Goal: Information Seeking & Learning: Check status

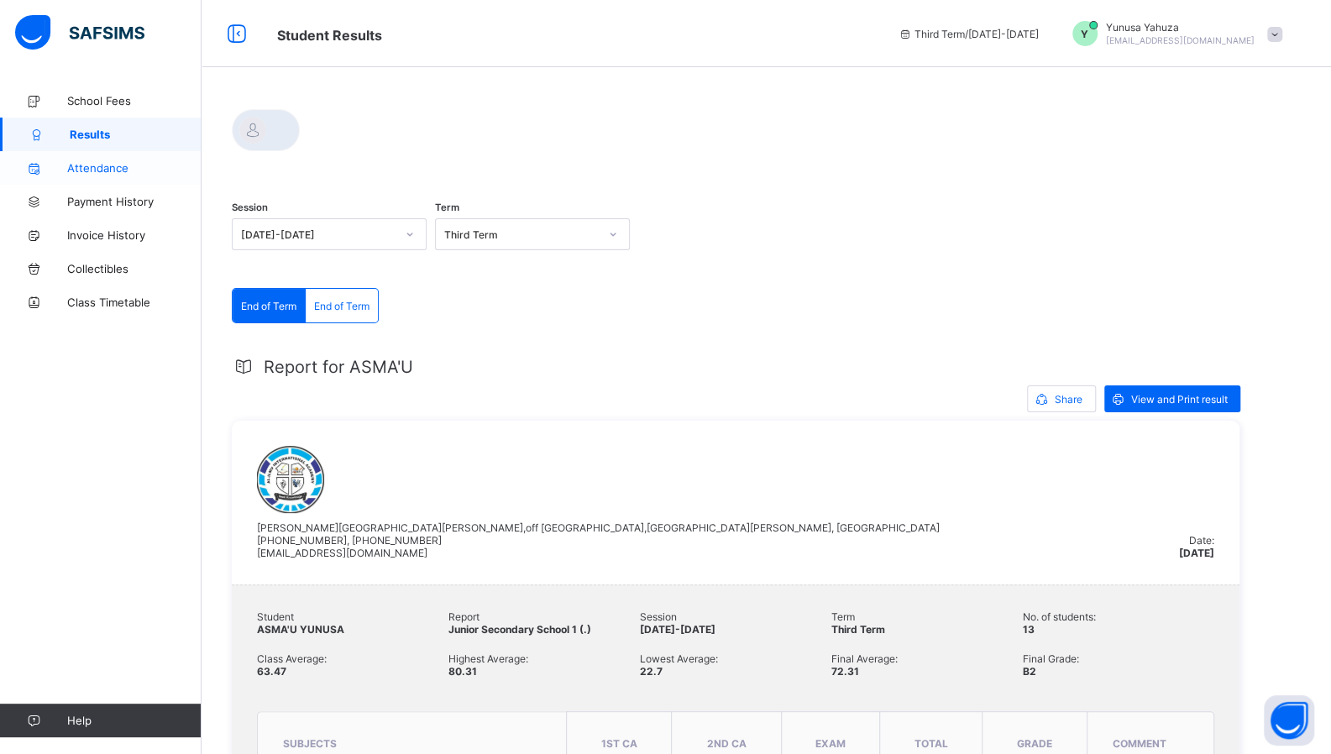
click at [111, 172] on span "Attendance" at bounding box center [134, 167] width 134 height 13
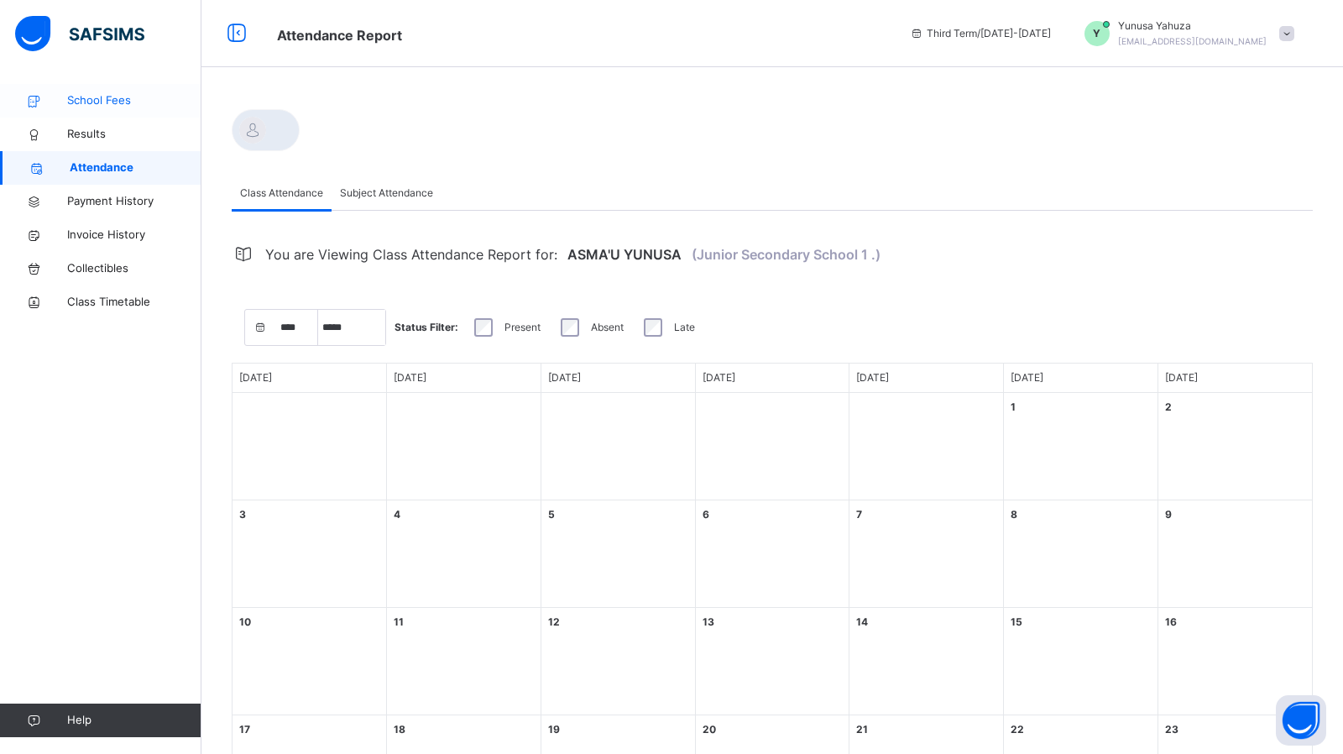
select select "*"
select select "****"
click at [98, 98] on span "School Fees" at bounding box center [134, 100] width 134 height 17
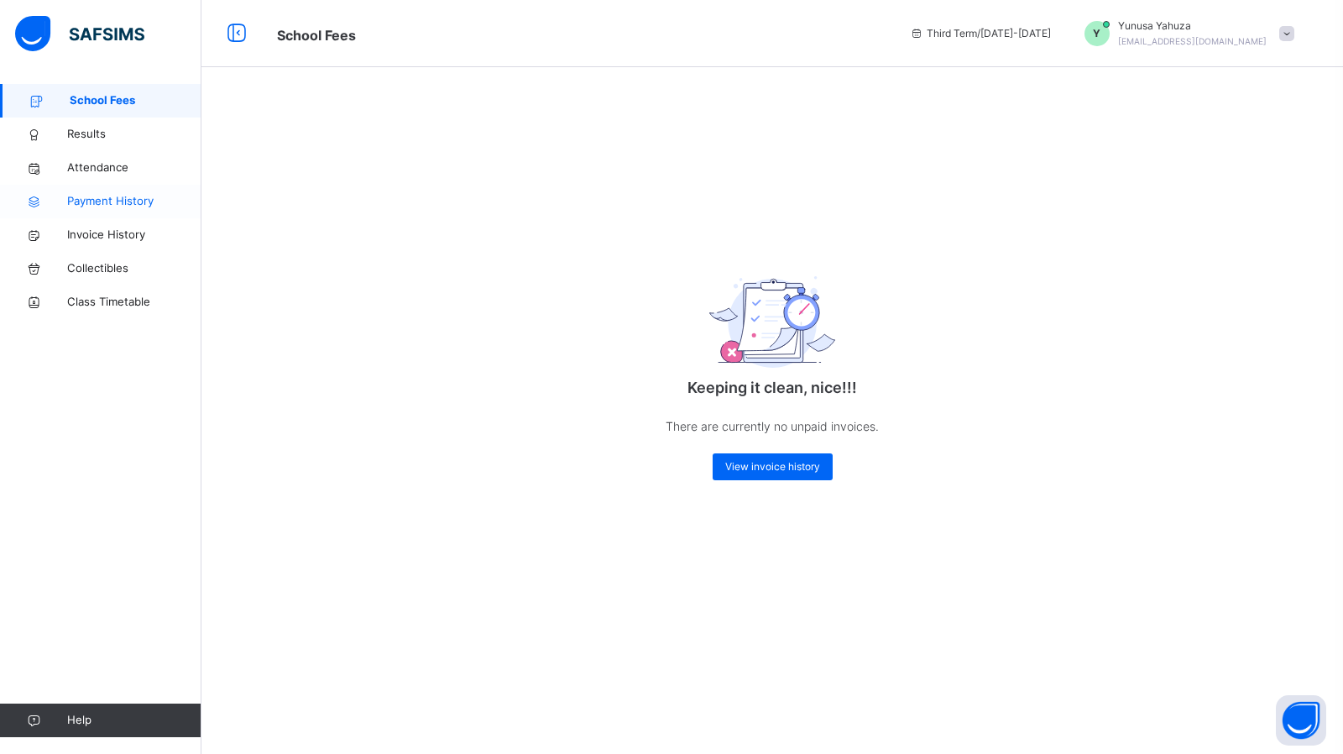
click at [93, 196] on span "Payment History" at bounding box center [134, 201] width 134 height 17
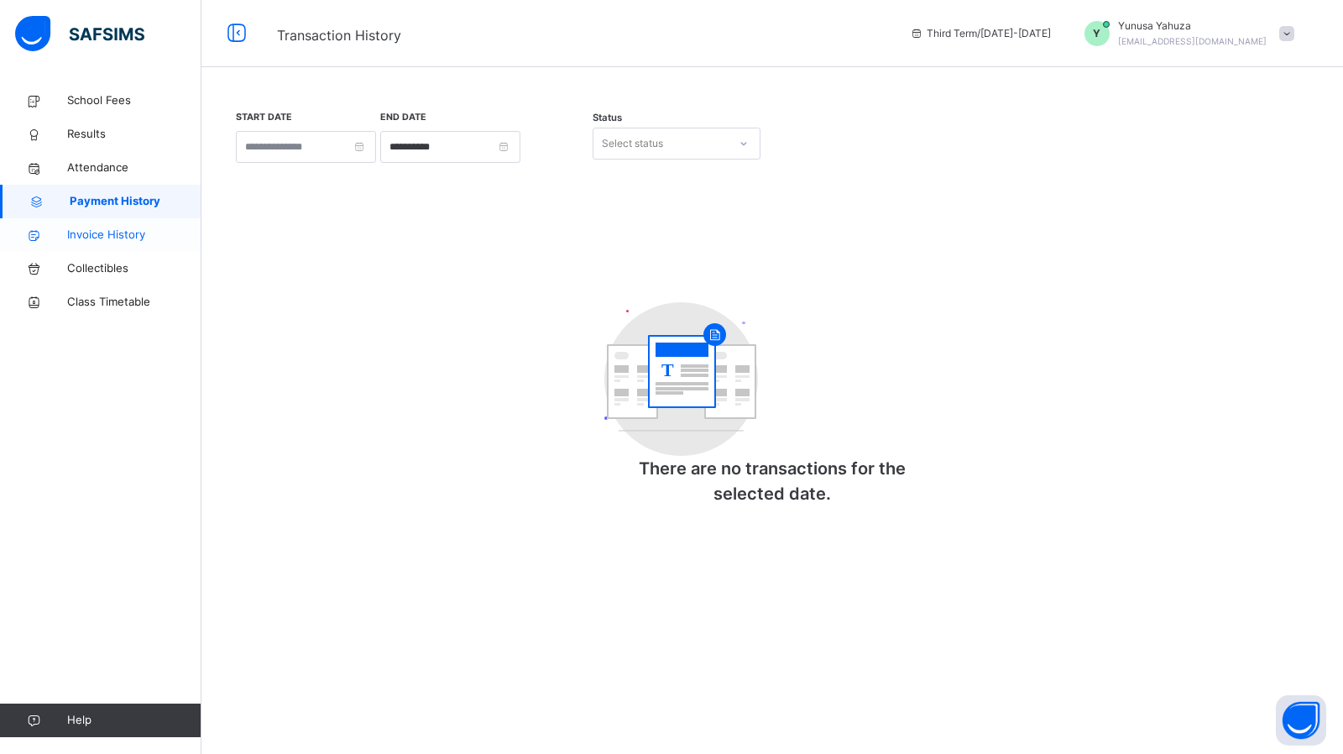
click at [102, 236] on span "Invoice History" at bounding box center [134, 235] width 134 height 17
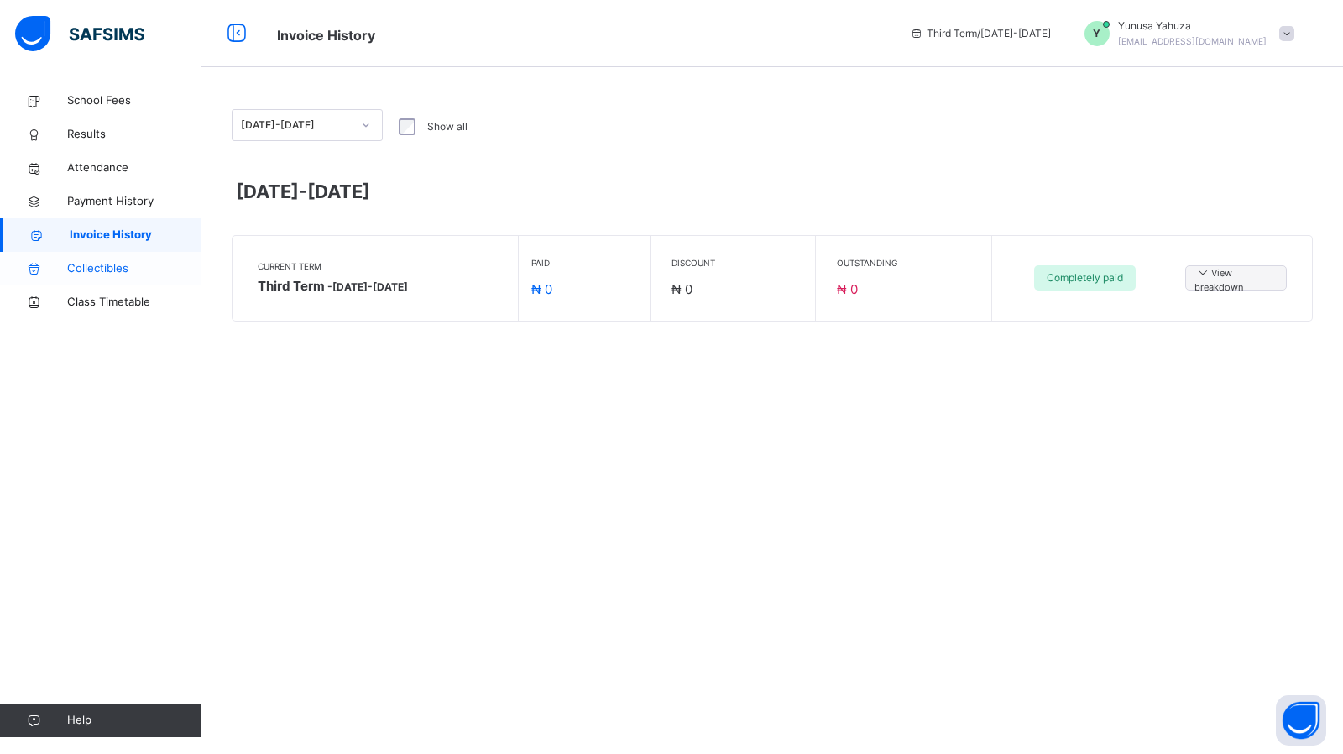
click at [102, 270] on span "Collectibles" at bounding box center [134, 268] width 134 height 17
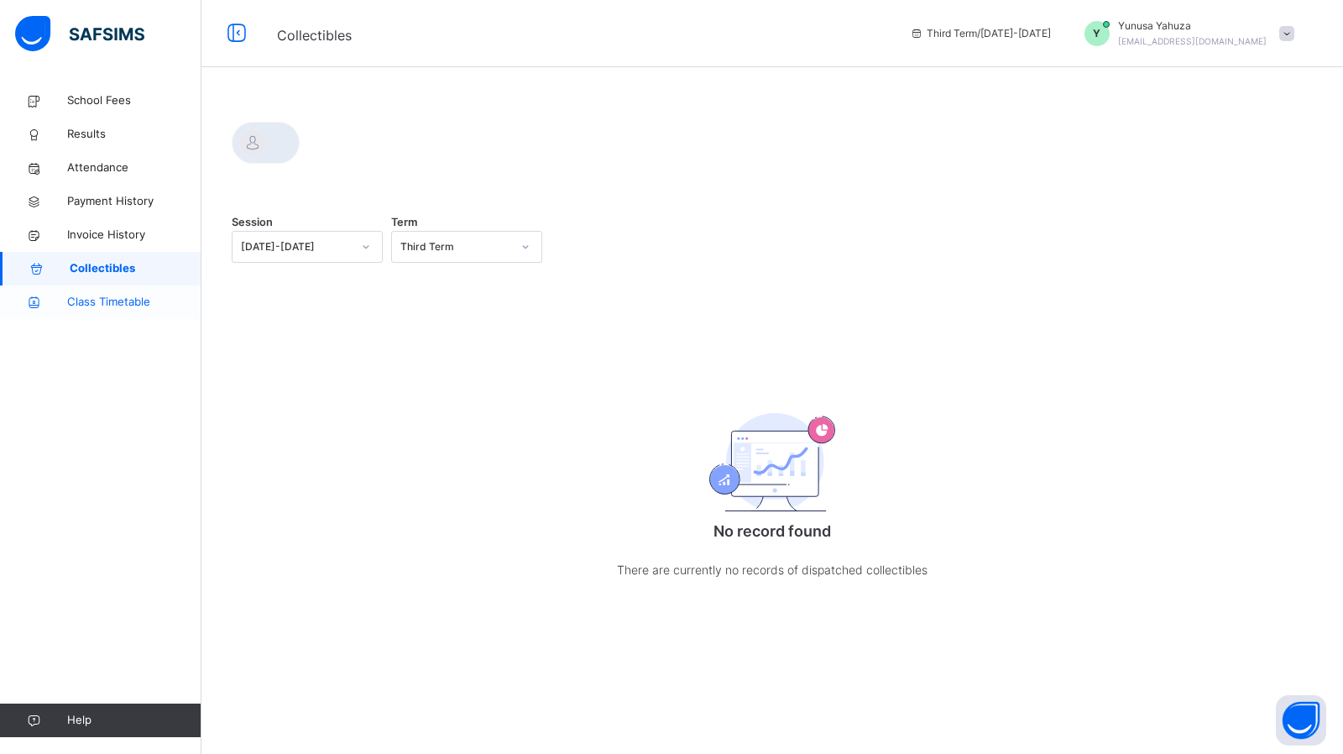
click at [106, 301] on span "Class Timetable" at bounding box center [134, 302] width 134 height 17
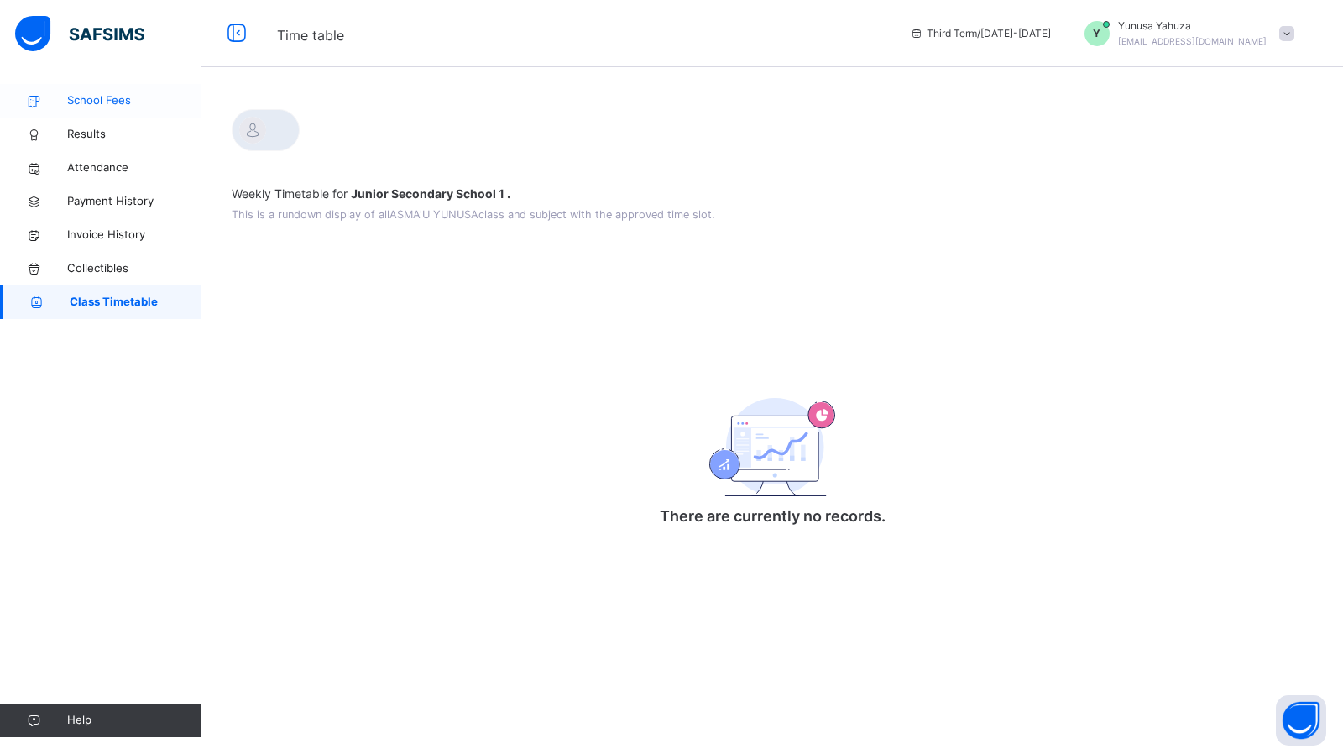
click at [103, 108] on span "School Fees" at bounding box center [134, 100] width 134 height 17
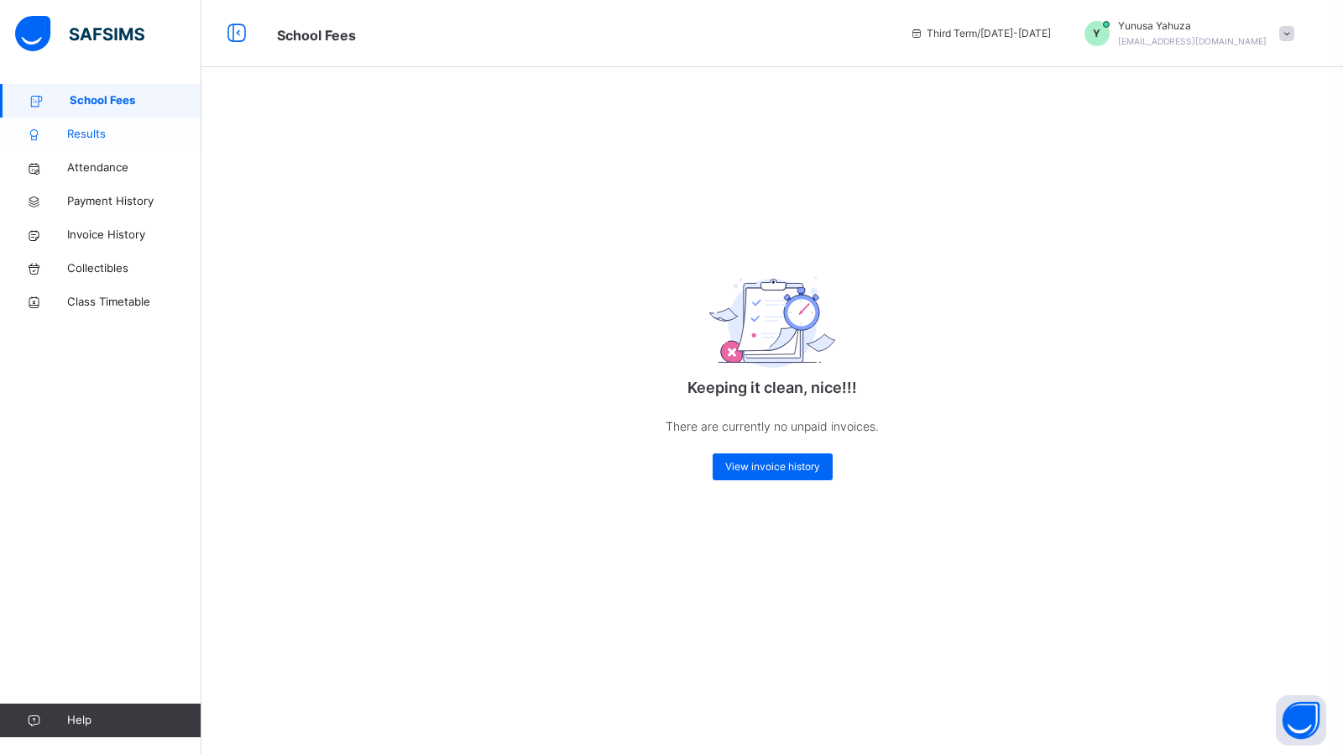
click at [92, 133] on span "Results" at bounding box center [134, 134] width 134 height 17
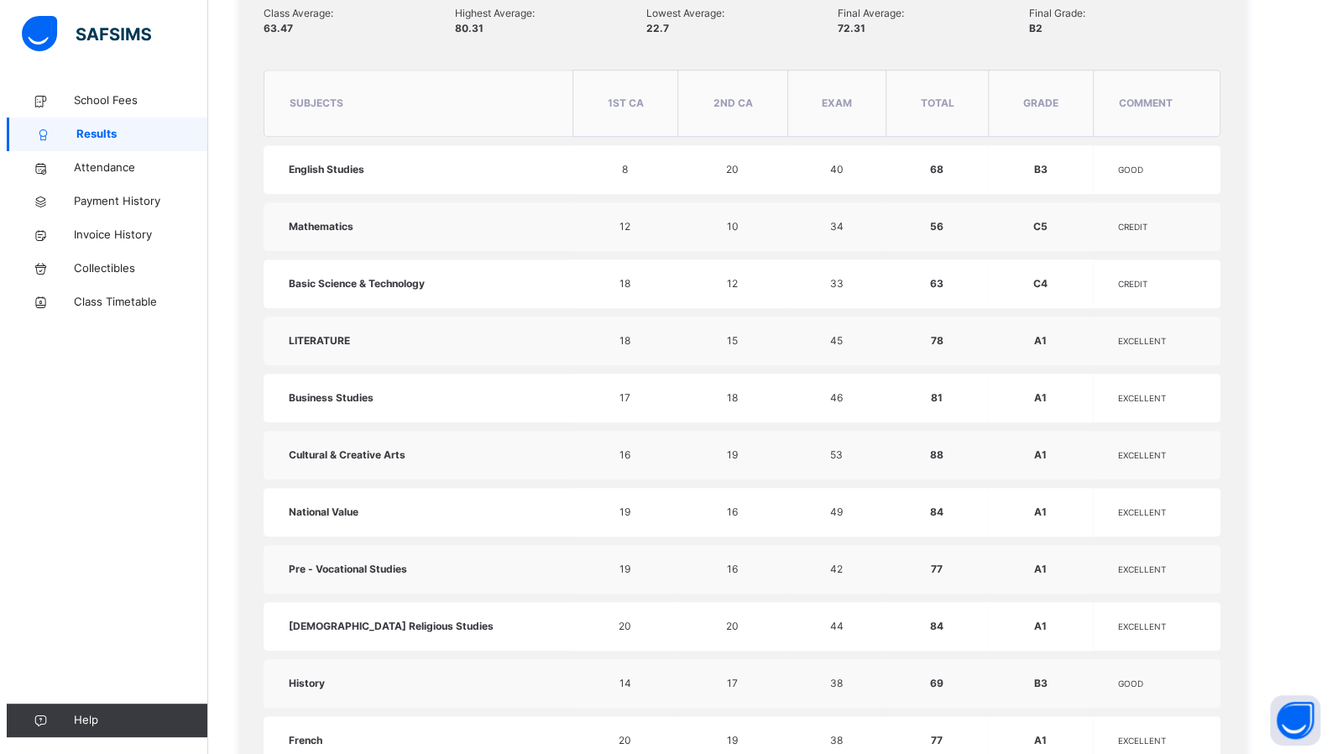
scroll to position [667, 0]
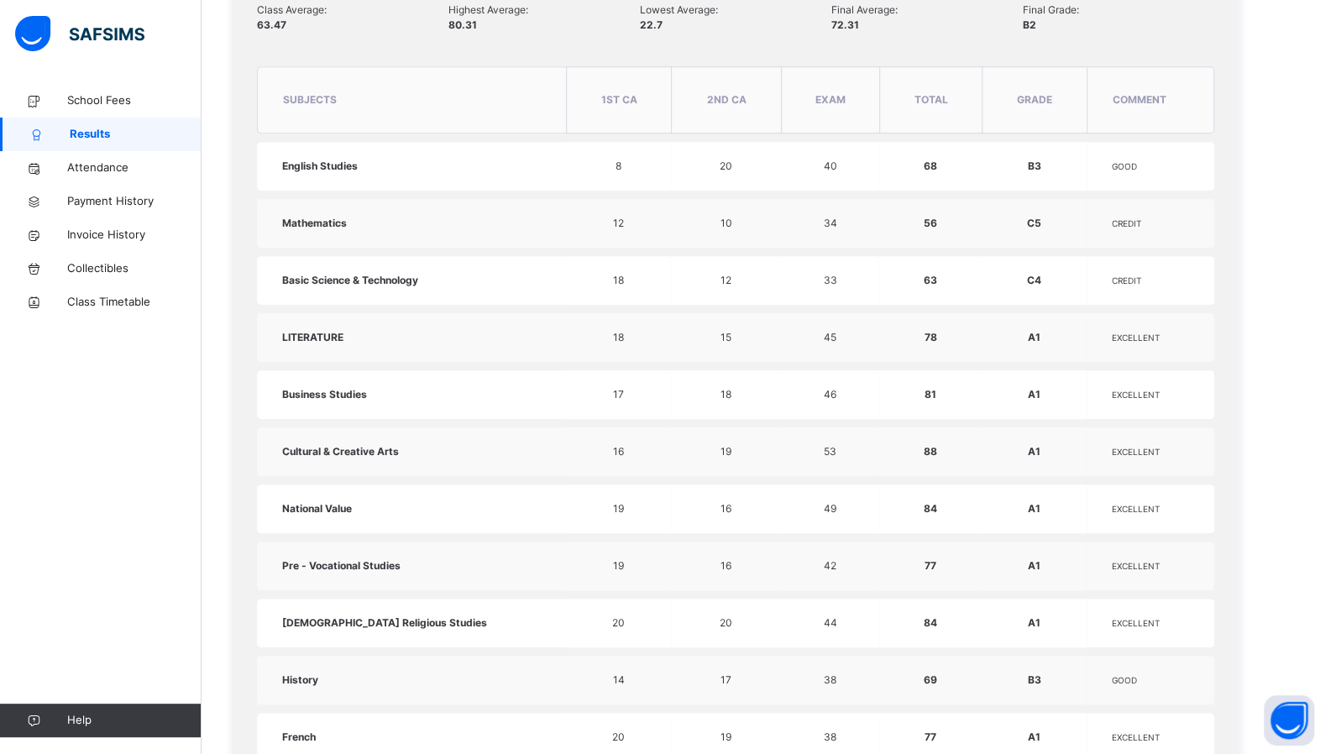
click at [720, 279] on span "12" at bounding box center [725, 280] width 11 height 13
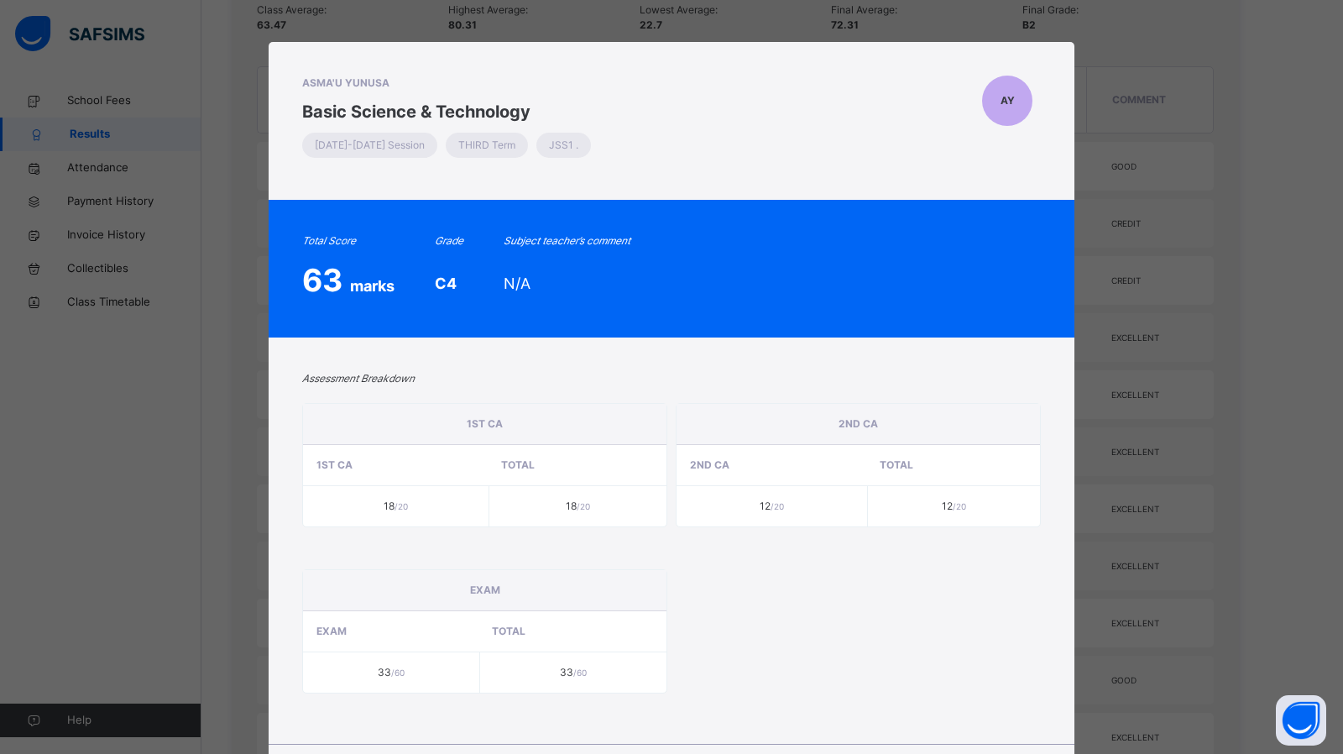
click at [1113, 271] on div "ASMA'U YUNUSA Basic Science & Technology 2024-2025 Session THIRD Term JSS1 . AY…" at bounding box center [671, 377] width 1343 height 754
click at [1137, 78] on div "ASMA'U YUNUSA Basic Science & Technology 2024-2025 Session THIRD Term JSS1 . AY…" at bounding box center [671, 377] width 1343 height 754
click at [103, 95] on div "ASMA'U YUNUSA Basic Science & Technology 2024-2025 Session THIRD Term JSS1 . AY…" at bounding box center [671, 377] width 1343 height 754
click at [474, 322] on div "Total Score 63 marks Grade C4 Subject teacher’s comment N/A" at bounding box center [672, 269] width 806 height 138
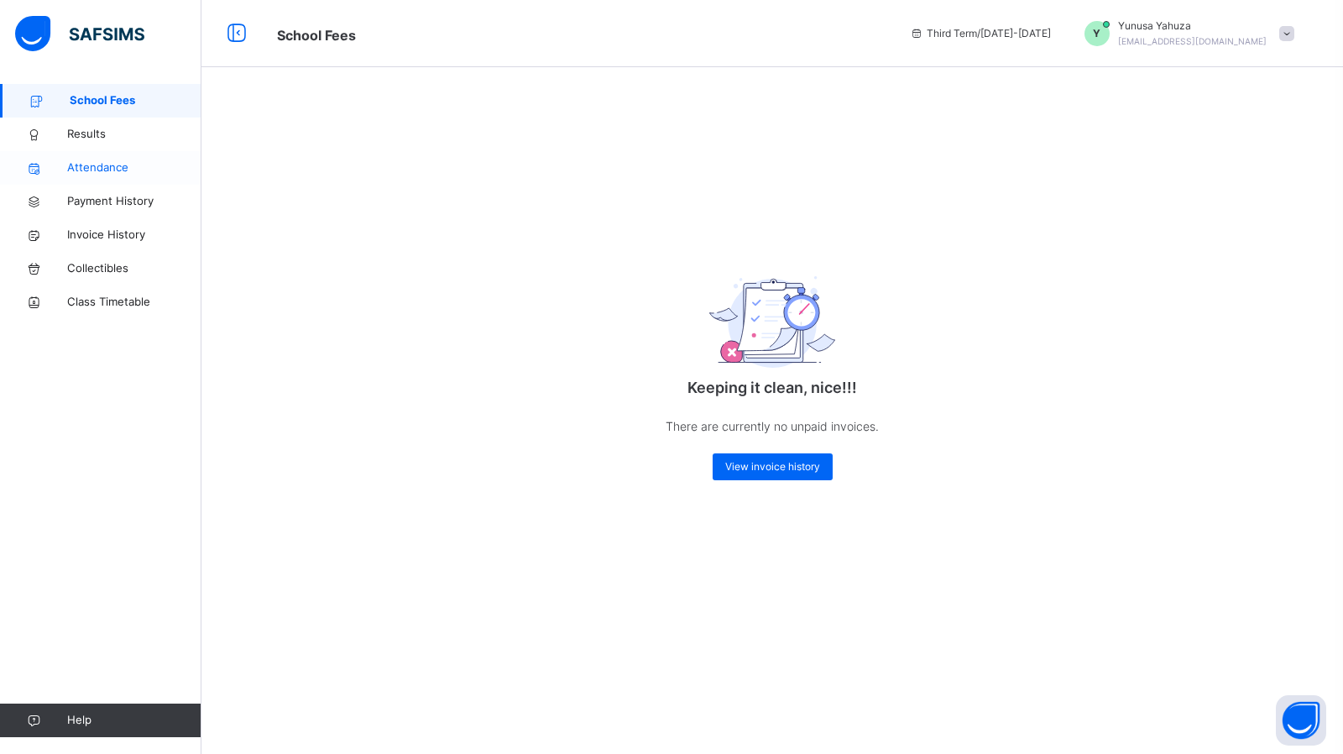
click at [89, 169] on span "Attendance" at bounding box center [134, 168] width 134 height 17
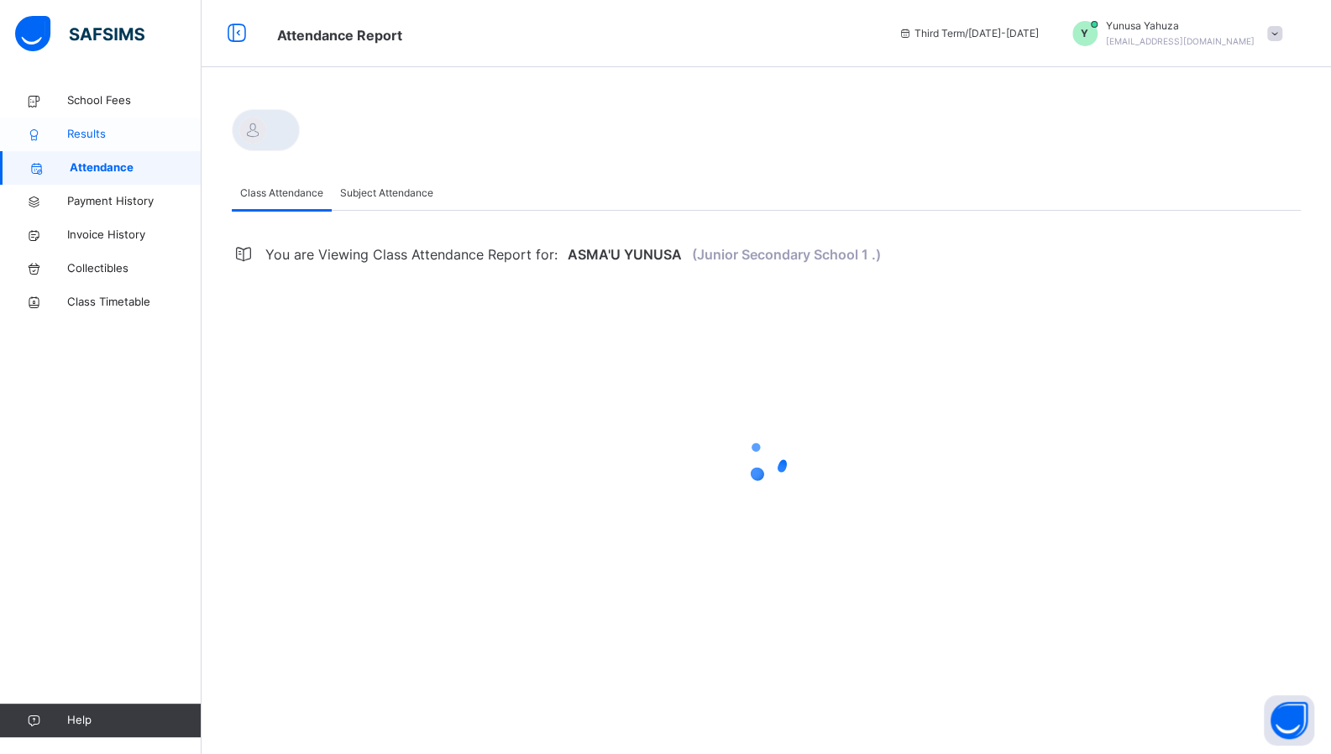
select select "****"
select select "*"
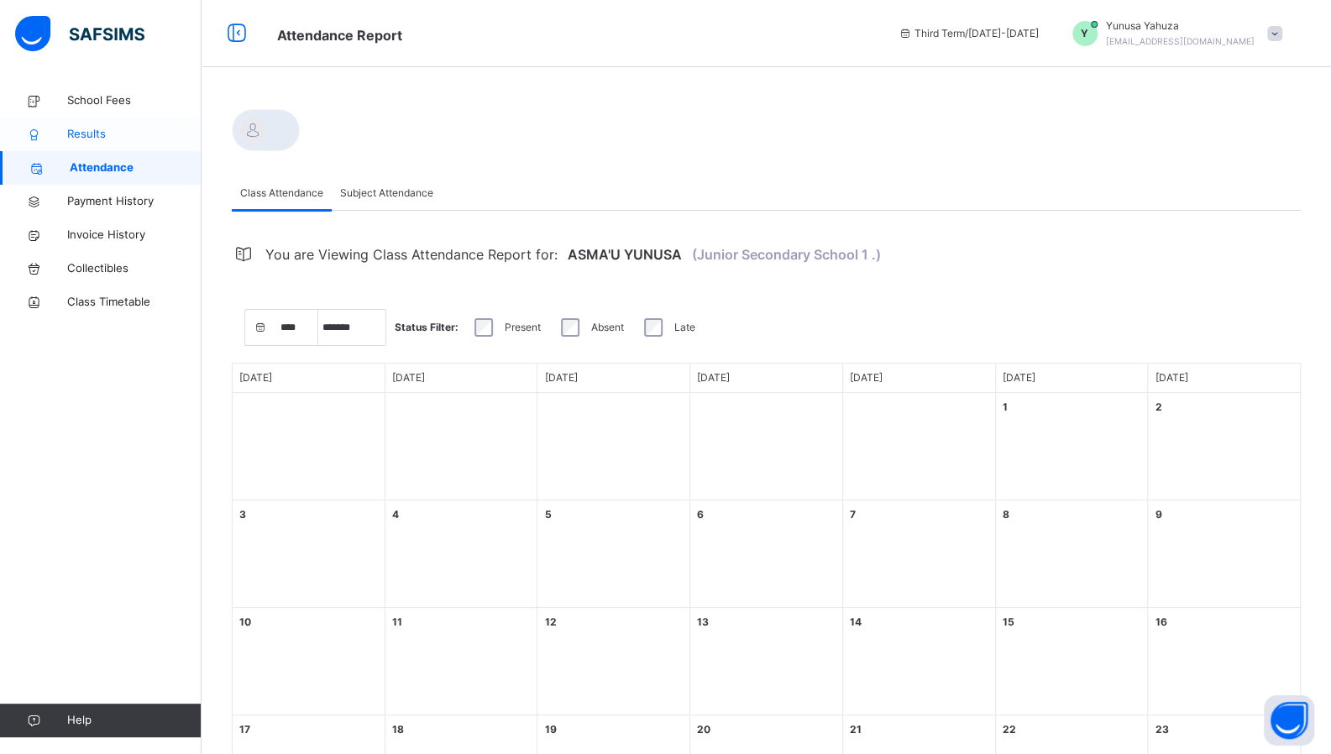
click at [87, 135] on span "Results" at bounding box center [134, 134] width 134 height 17
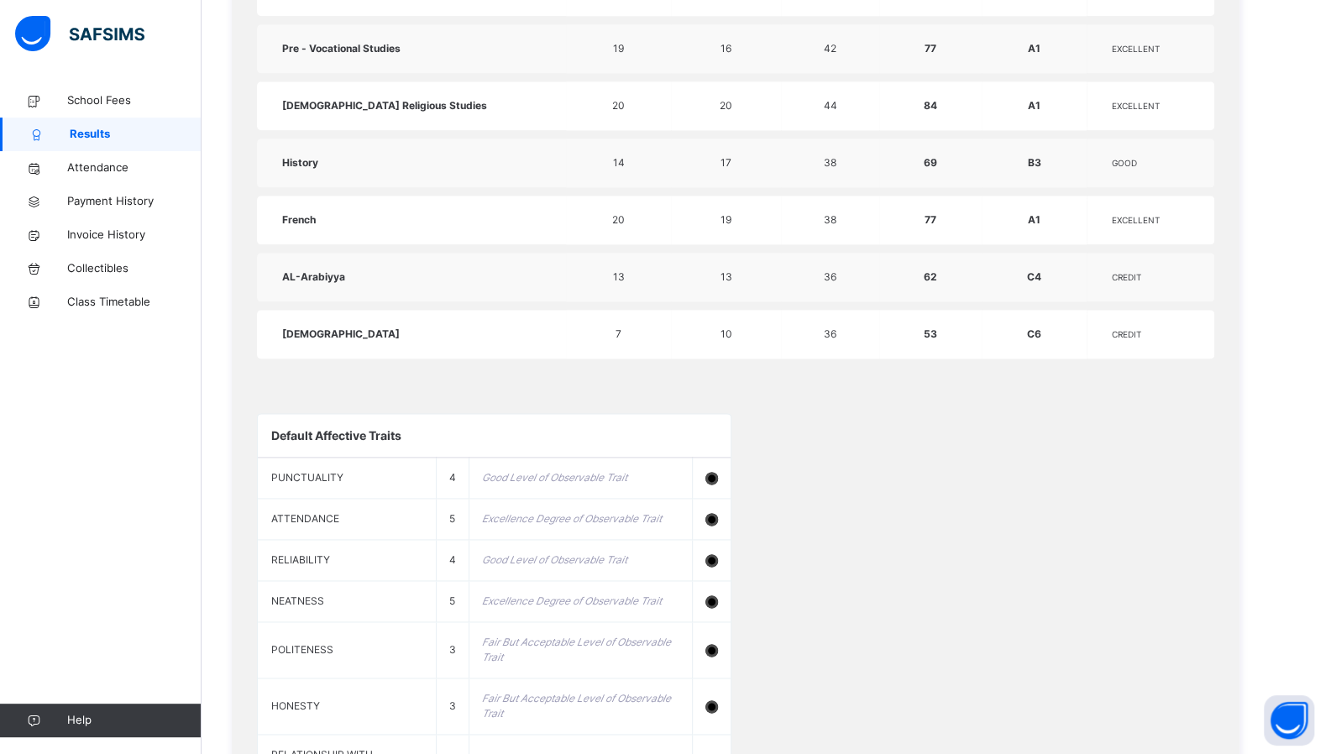
scroll to position [1175, 0]
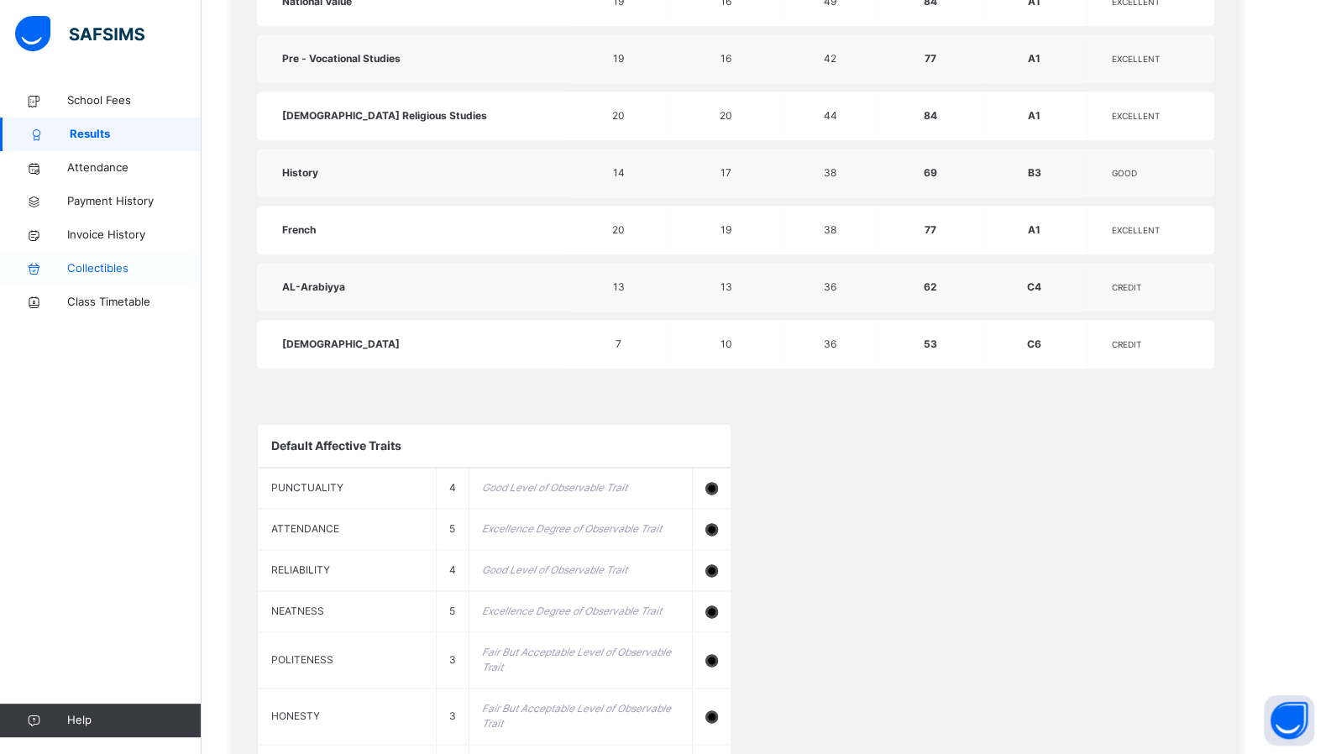
click at [113, 281] on link "Collectibles" at bounding box center [101, 269] width 202 height 34
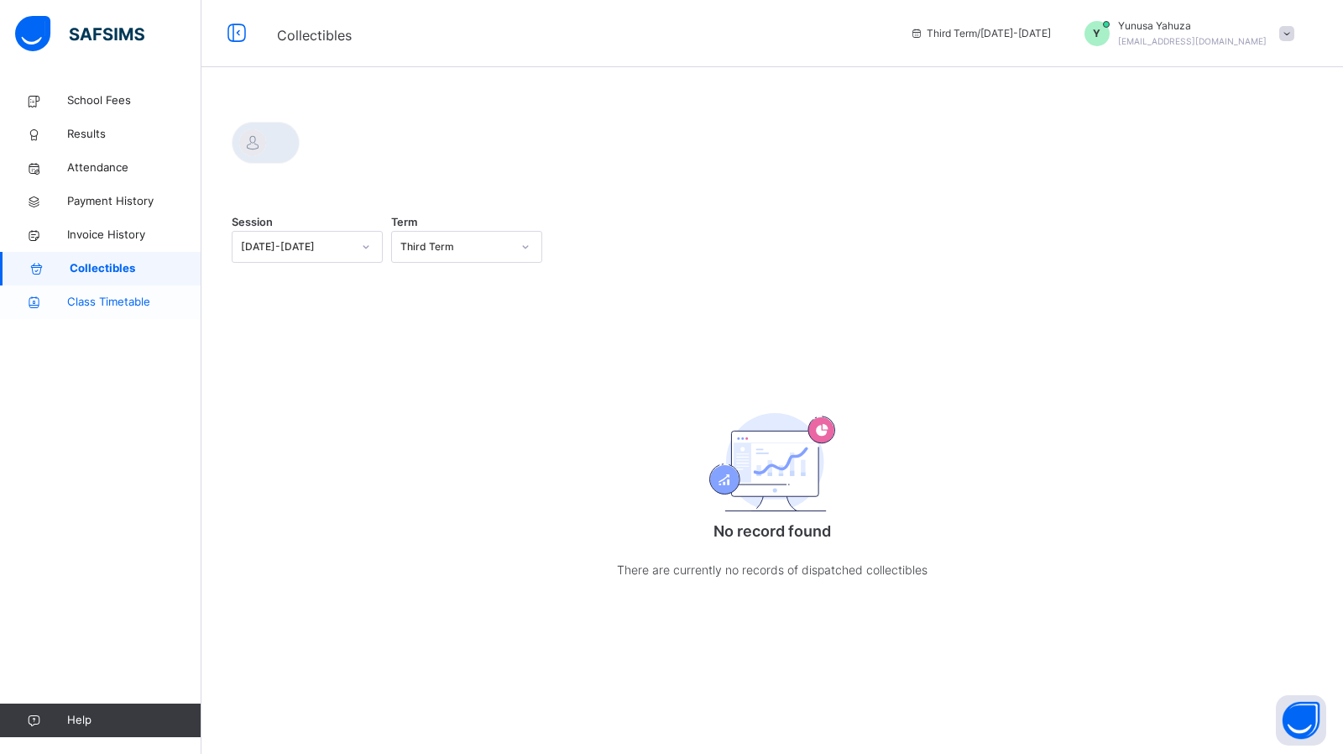
click at [102, 303] on span "Class Timetable" at bounding box center [134, 302] width 134 height 17
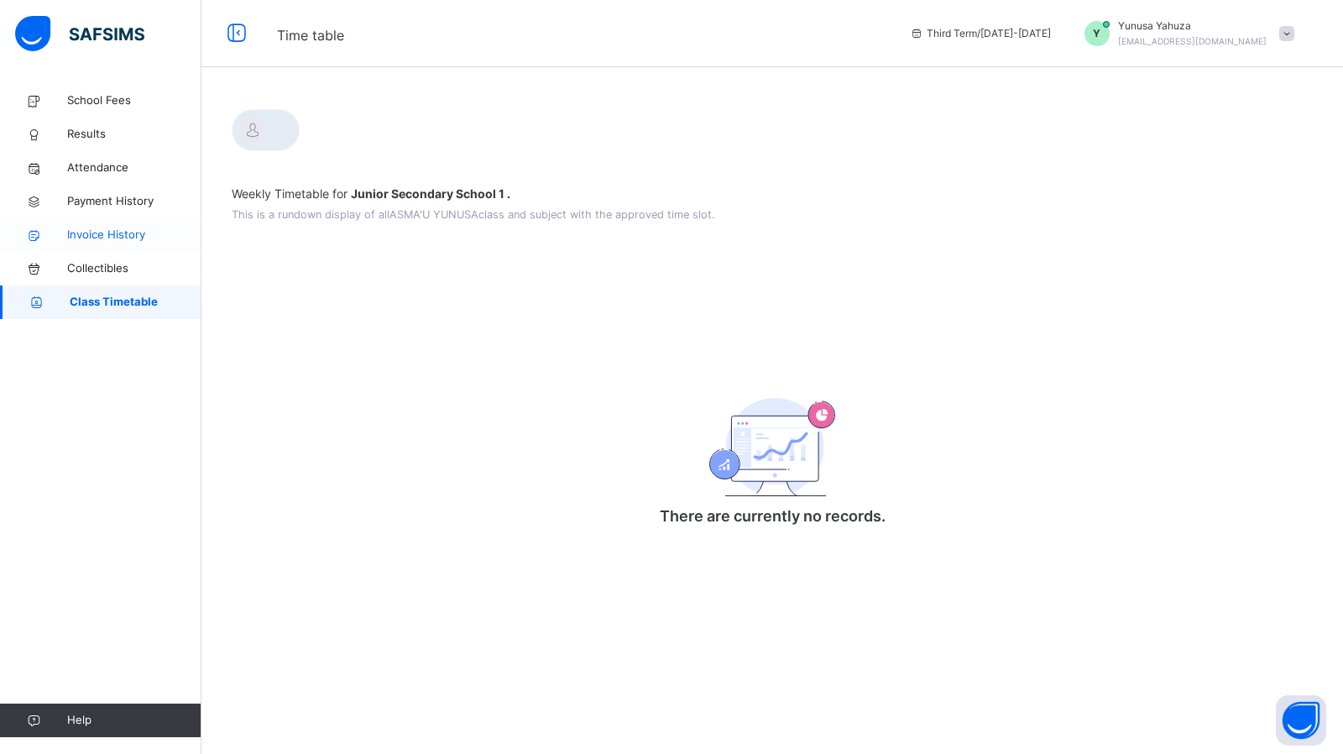
click at [95, 227] on span "Invoice History" at bounding box center [134, 235] width 134 height 17
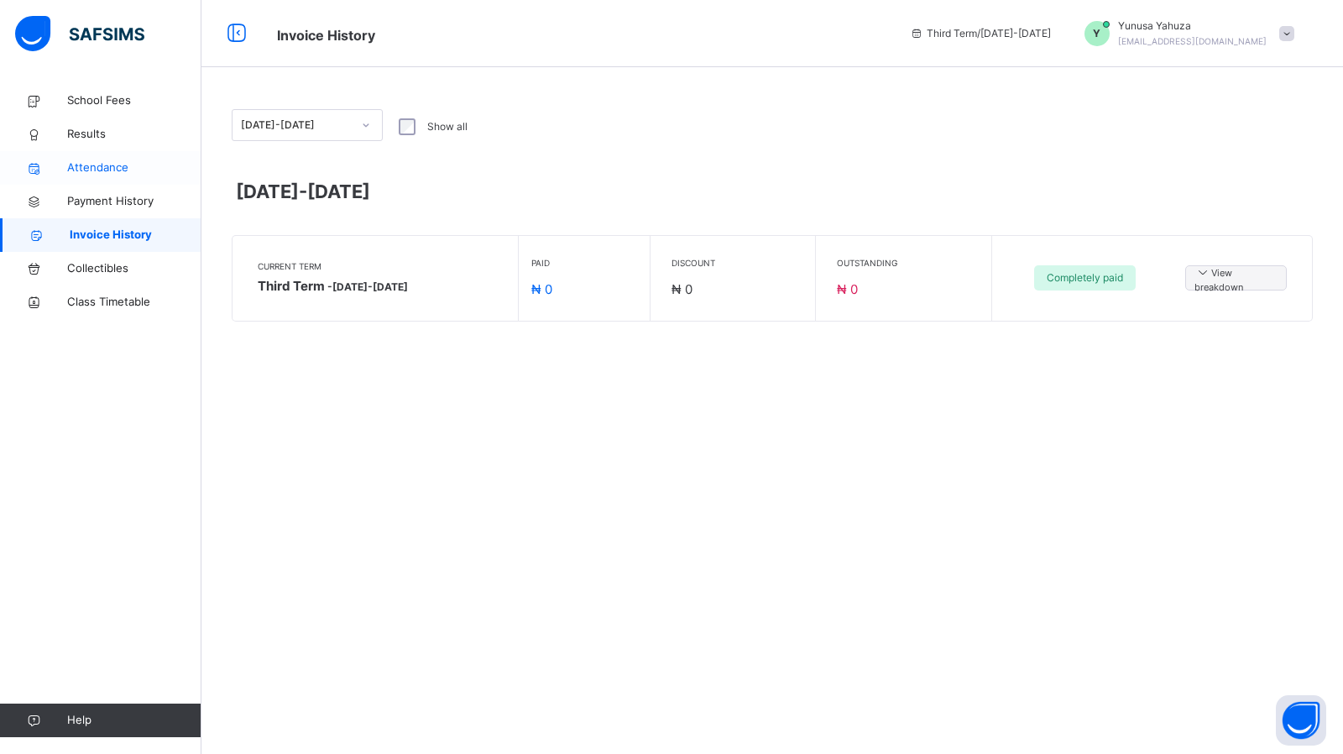
click at [89, 154] on link "Attendance" at bounding box center [101, 168] width 202 height 34
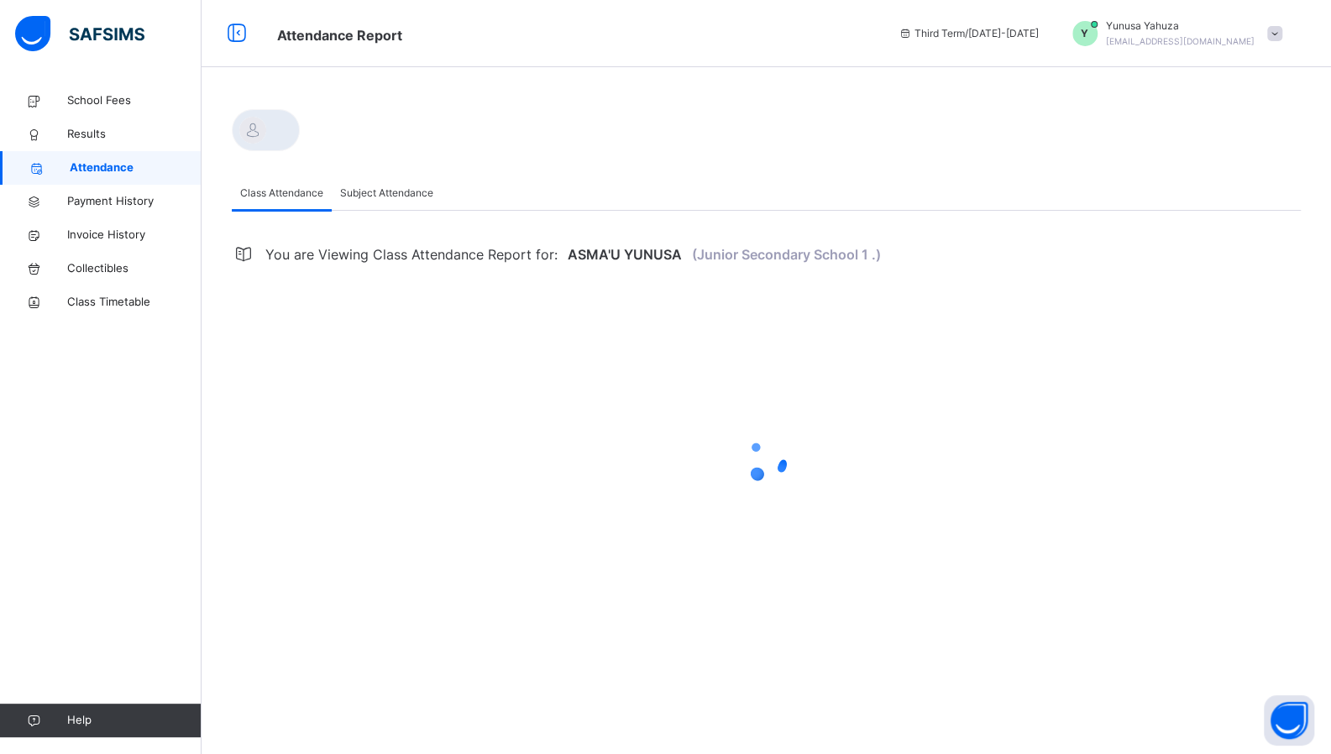
select select "****"
select select "*"
